Goal: Task Accomplishment & Management: Manage account settings

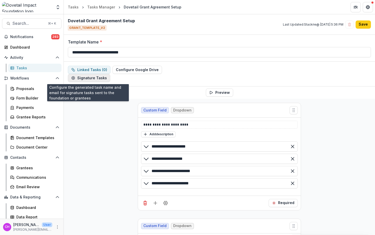
click at [99, 77] on button "Signature Tasks" at bounding box center [89, 78] width 42 height 8
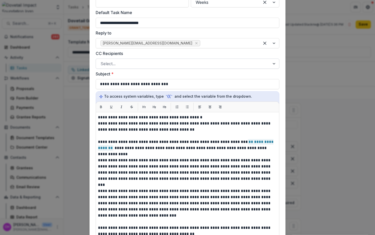
scroll to position [68, 0]
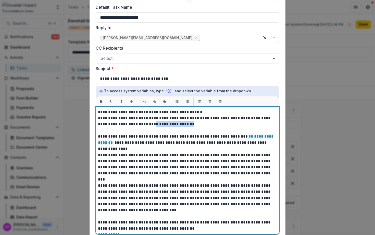
drag, startPoint x: 203, startPoint y: 124, endPoint x: 154, endPoint y: 125, distance: 49.3
click at [154, 125] on p "**********" at bounding box center [187, 121] width 178 height 12
click at [194, 38] on icon "Remove anna@dovetailimpact.org" at bounding box center [196, 38] width 4 height 4
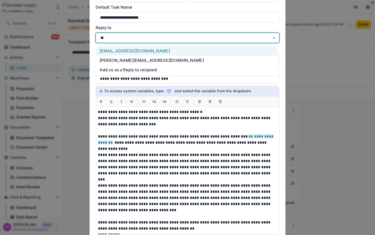
type input "***"
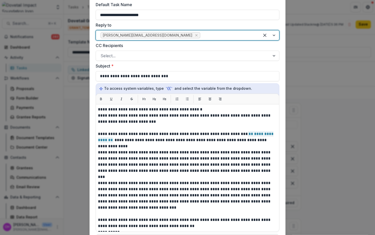
scroll to position [69, 0]
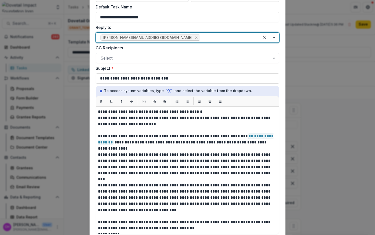
click at [182, 56] on div at bounding box center [183, 57] width 165 height 7
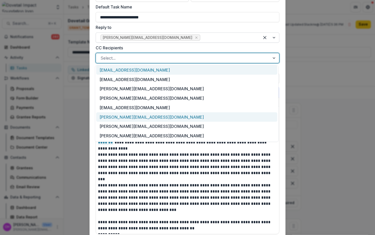
scroll to position [0, 0]
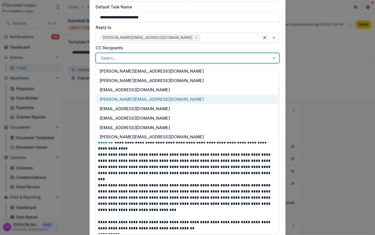
click at [165, 103] on div "[PERSON_NAME][EMAIL_ADDRESS][DOMAIN_NAME]" at bounding box center [186, 98] width 181 height 9
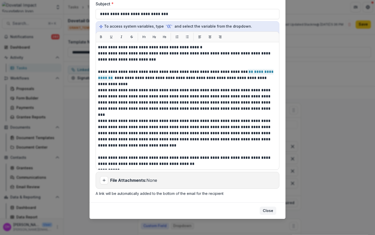
click at [267, 211] on button "Close" at bounding box center [268, 210] width 17 height 8
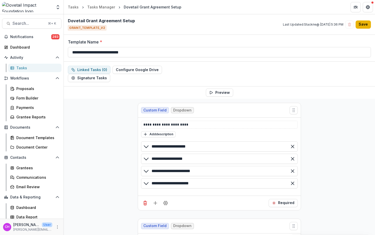
click at [362, 26] on button "Save" at bounding box center [363, 24] width 15 height 8
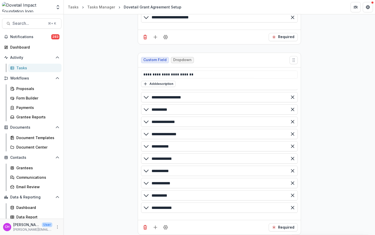
scroll to position [169, 0]
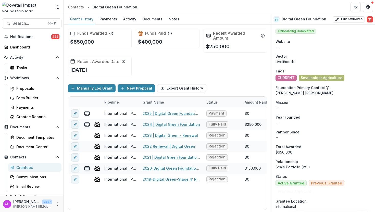
scroll to position [590, 0]
